Goal: Transaction & Acquisition: Obtain resource

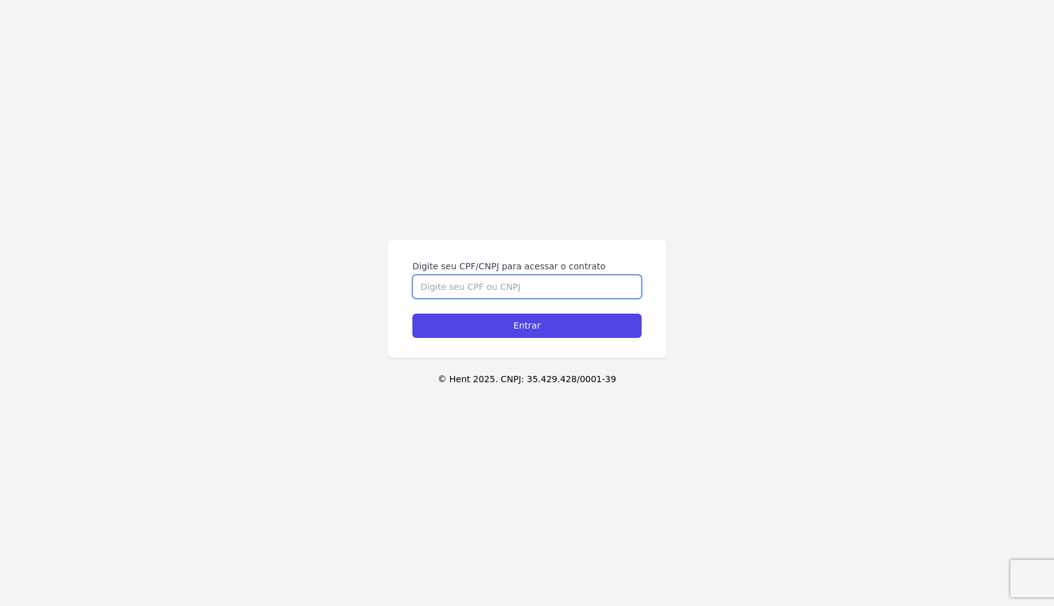
click at [441, 289] on input "Digite seu CPF/CNPJ para acessar o contrato" at bounding box center [526, 287] width 229 height 24
type input "30278628800"
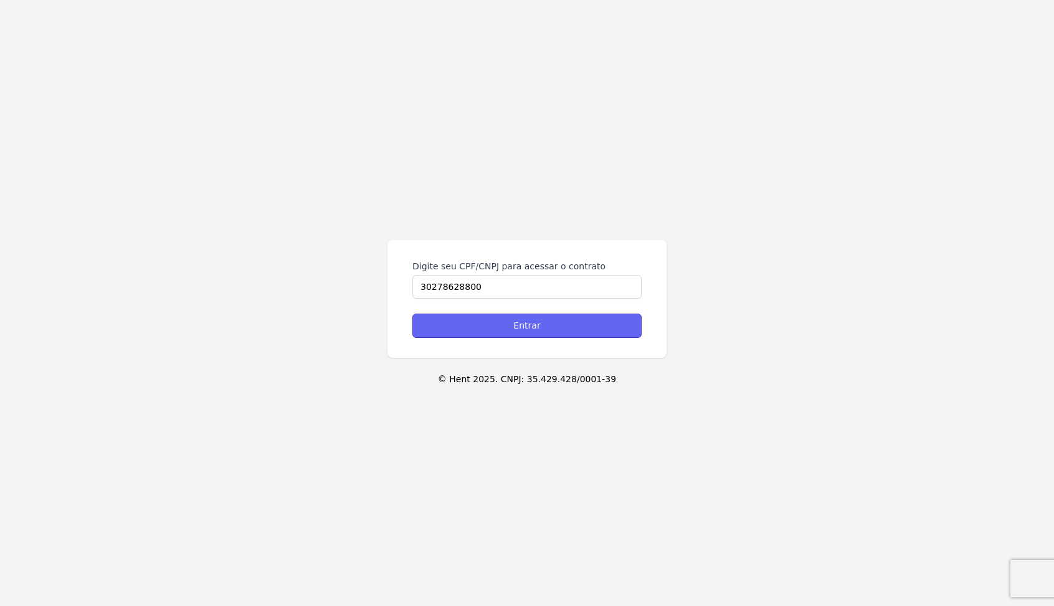
click at [528, 324] on input "Entrar" at bounding box center [526, 325] width 229 height 24
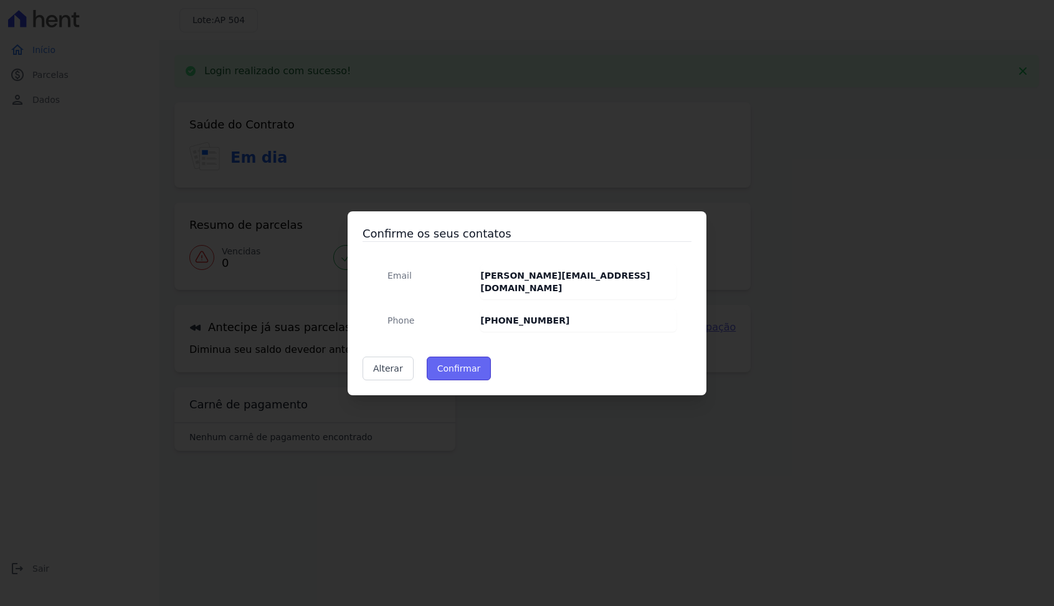
click at [462, 362] on button "Confirmar" at bounding box center [459, 368] width 65 height 24
type input "Contatos confirmados com sucesso."
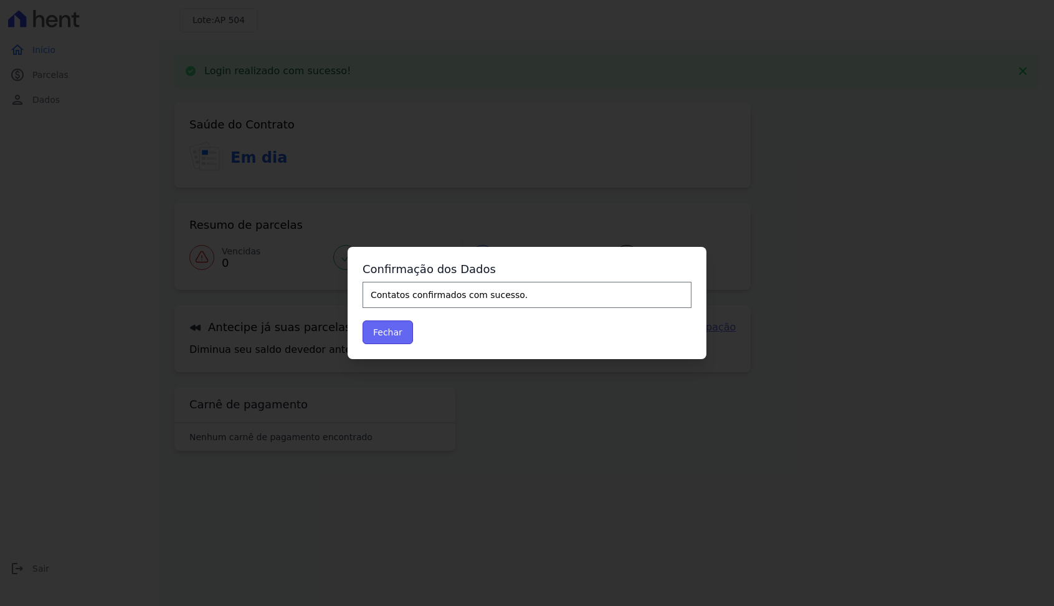
click at [394, 331] on button "Fechar" at bounding box center [388, 332] width 50 height 24
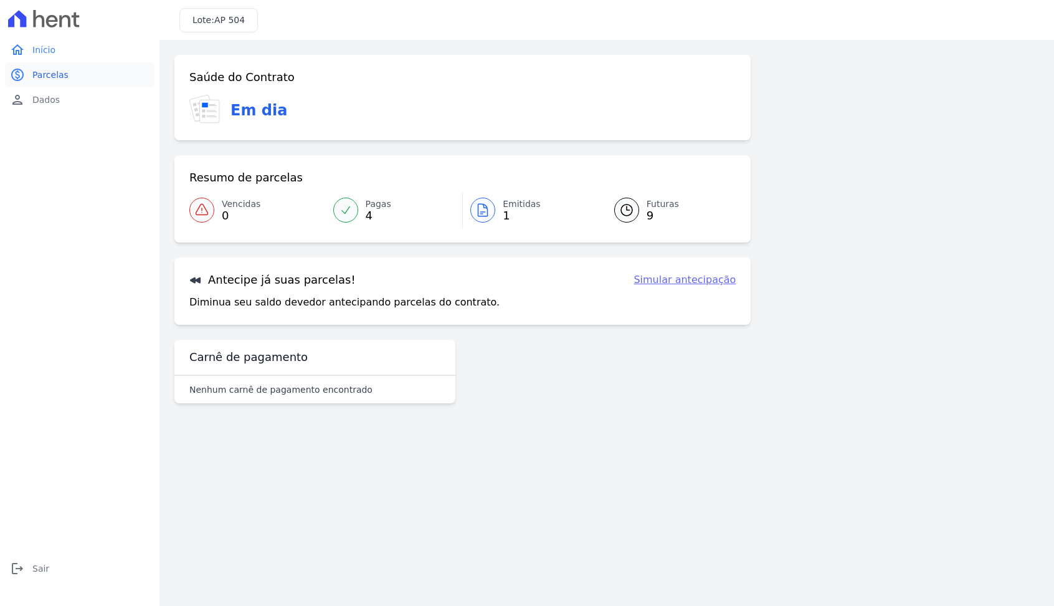
click at [45, 72] on span "Parcelas" at bounding box center [50, 75] width 36 height 12
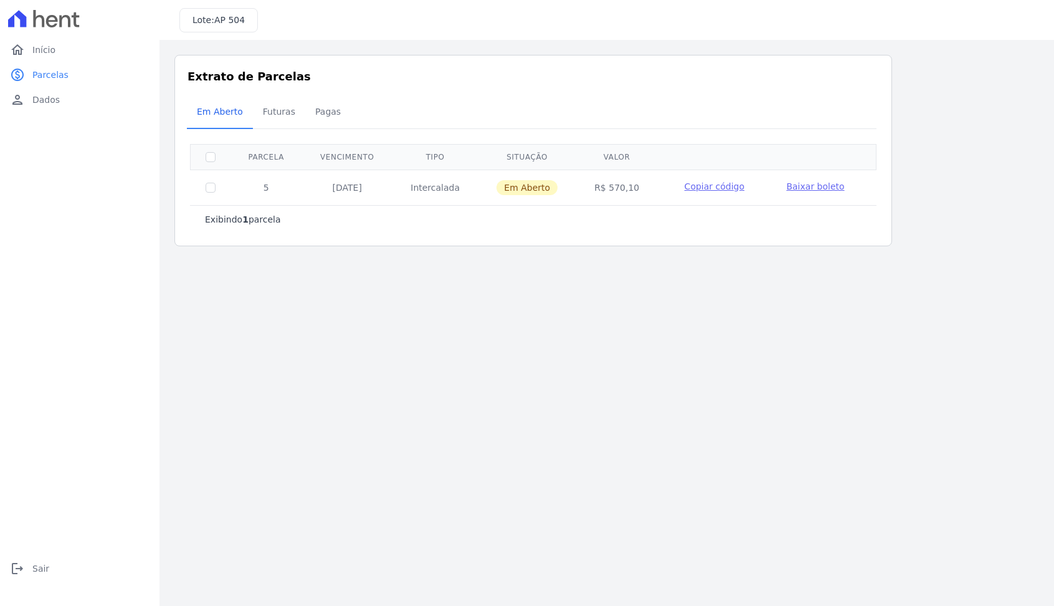
click at [812, 186] on span "Baixar boleto" at bounding box center [815, 186] width 58 height 10
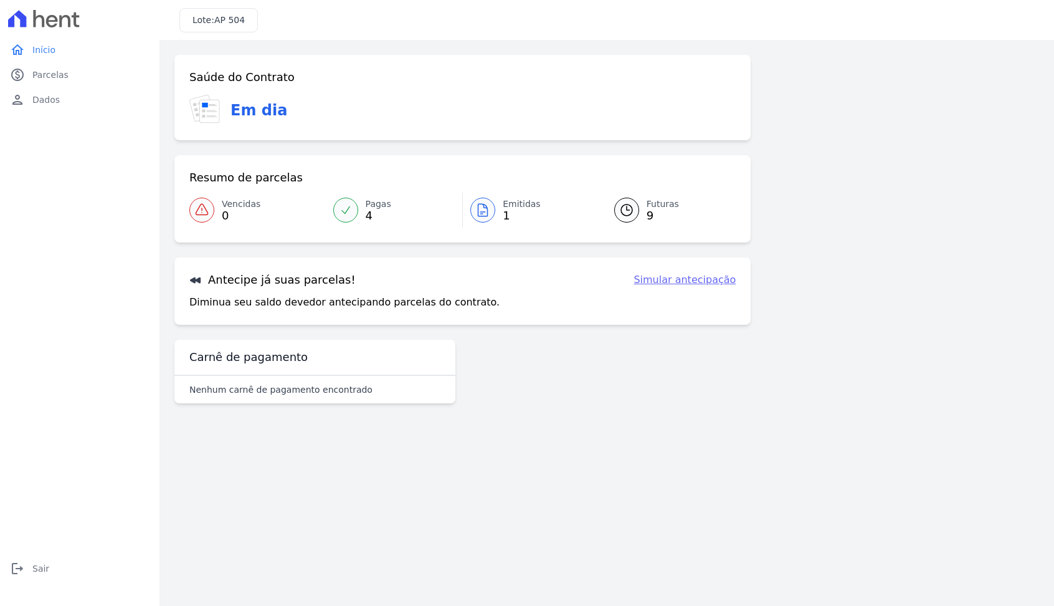
click at [685, 282] on link "Simular antecipação" at bounding box center [685, 279] width 102 height 15
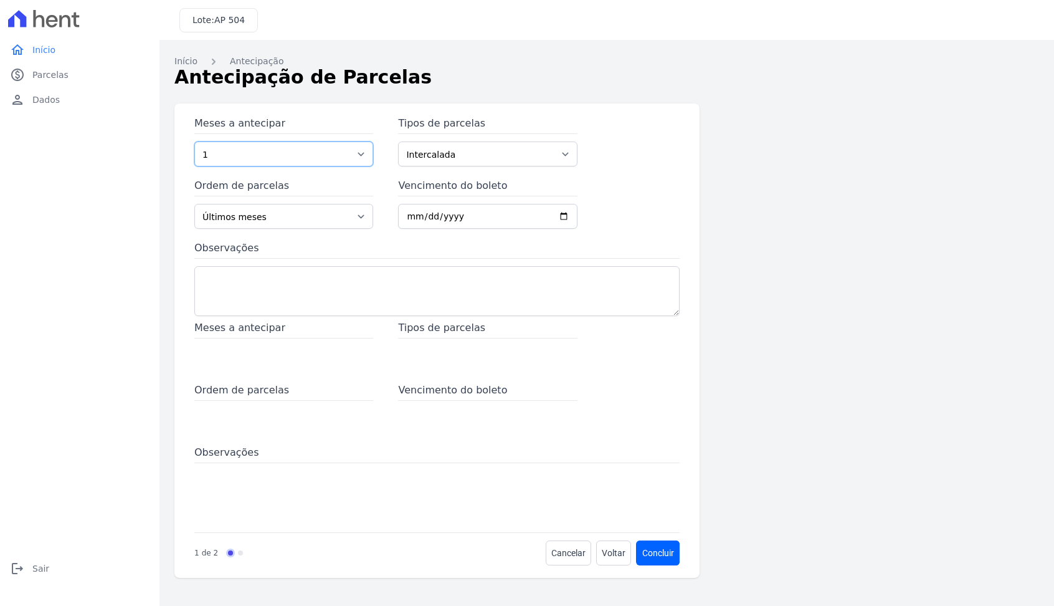
select select "9"
click option "9" at bounding box center [0, 0] width 0 height 0
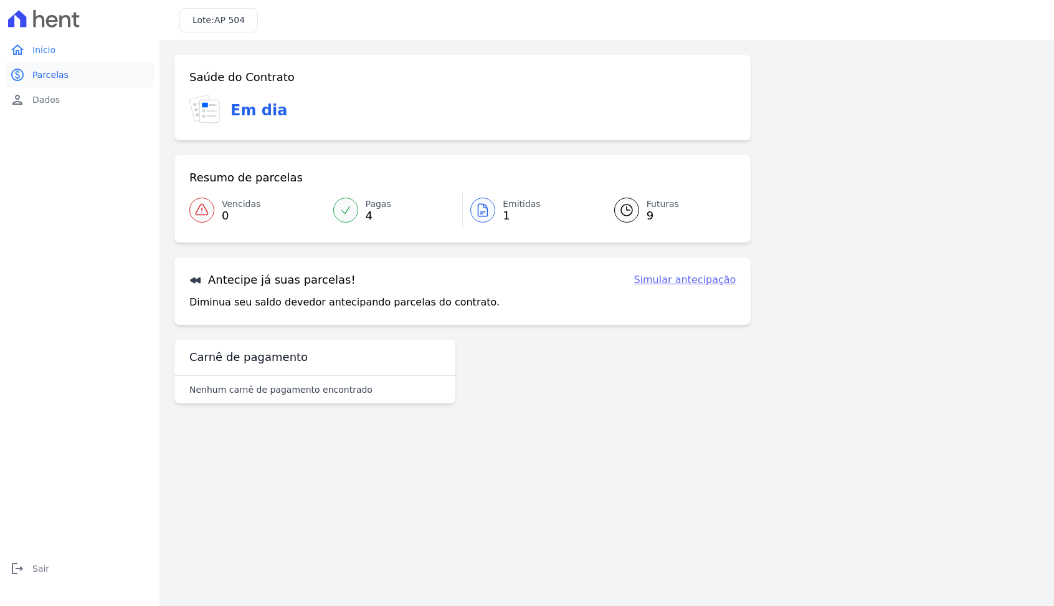
click at [57, 74] on span "Parcelas" at bounding box center [50, 75] width 36 height 12
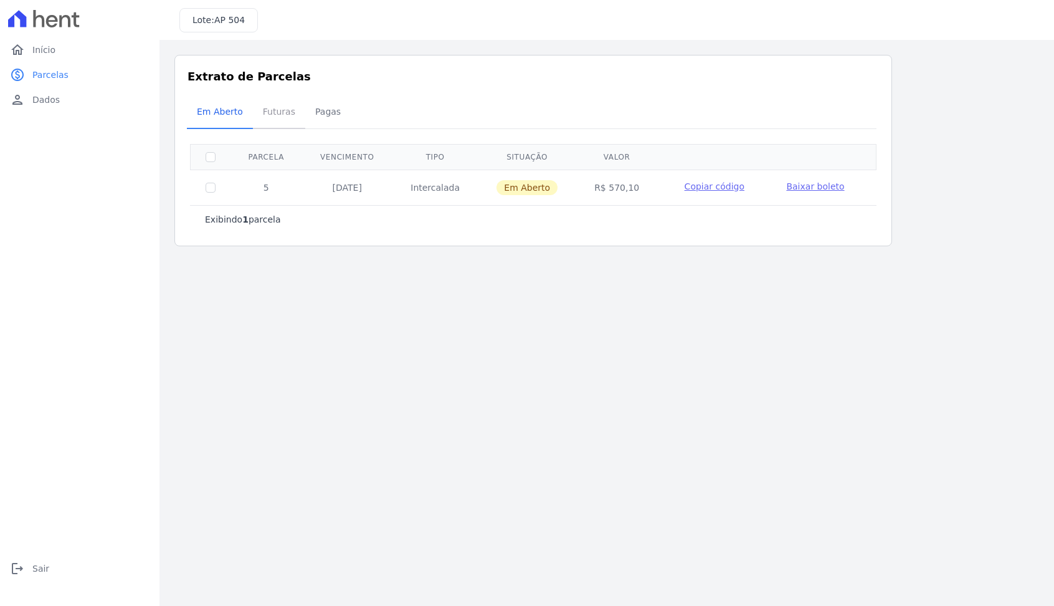
click at [272, 113] on span "Futuras" at bounding box center [278, 111] width 47 height 25
